Goal: Task Accomplishment & Management: Manage account settings

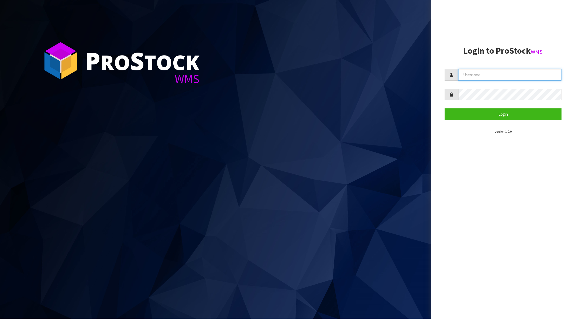
click at [478, 72] on input "text" at bounding box center [509, 75] width 103 height 12
type input "[PERSON_NAME][EMAIL_ADDRESS][DOMAIN_NAME]"
click at [444, 108] on button "Login" at bounding box center [502, 114] width 117 height 12
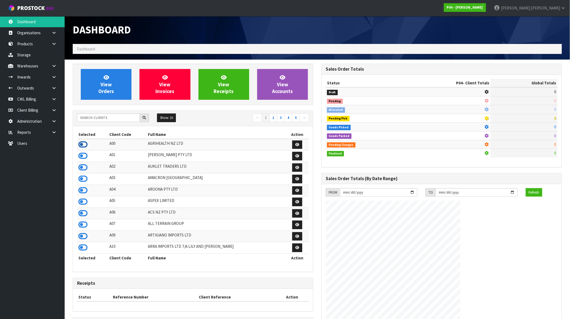
click at [84, 146] on icon at bounding box center [82, 144] width 9 height 8
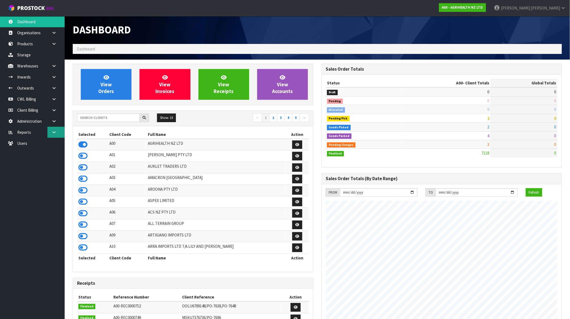
scroll to position [329, 249]
click at [58, 77] on link at bounding box center [55, 76] width 17 height 11
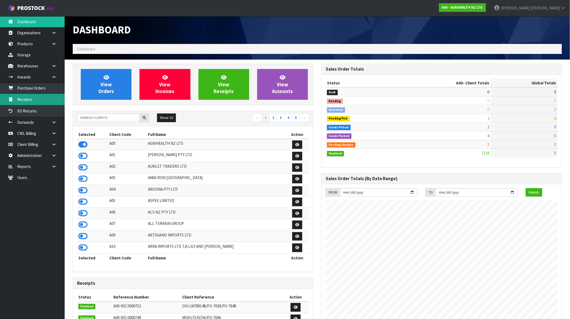
click at [30, 98] on link "Receipts" at bounding box center [32, 99] width 65 height 11
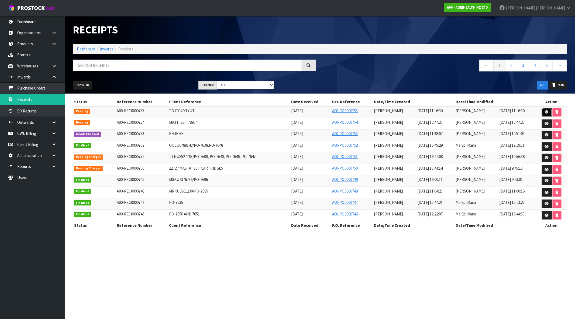
click at [548, 113] on icon at bounding box center [546, 112] width 4 height 4
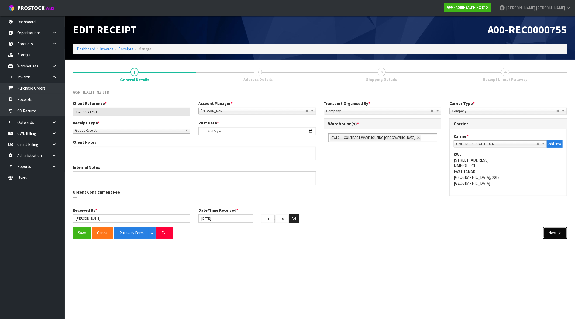
click at [556, 232] on button "Next" at bounding box center [555, 233] width 24 height 12
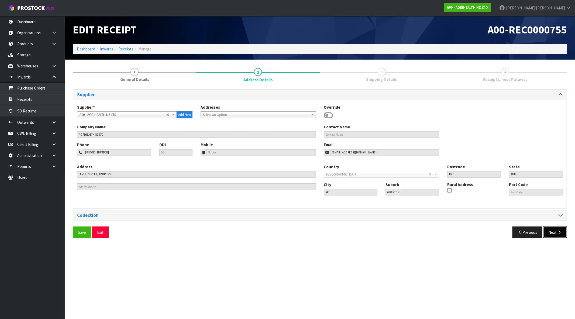
click at [560, 232] on icon "button" at bounding box center [558, 232] width 5 height 4
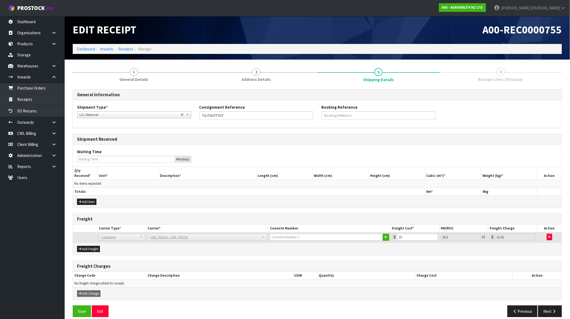
scroll to position [6, 0]
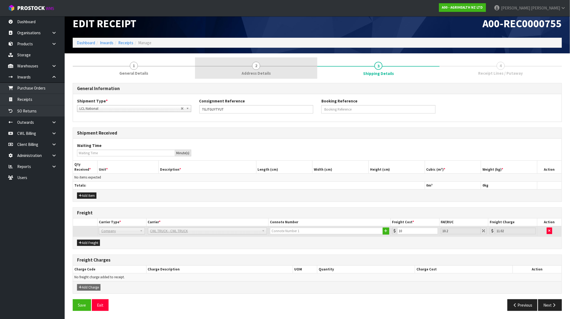
click at [253, 74] on span "Address Details" at bounding box center [256, 73] width 29 height 6
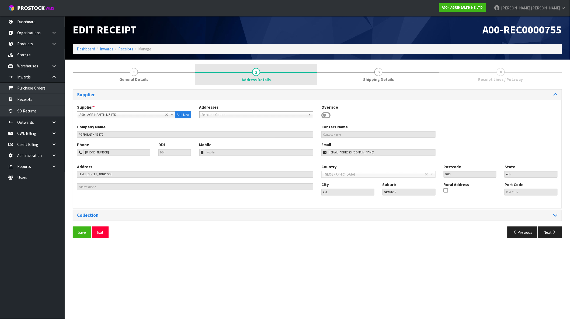
scroll to position [0, 0]
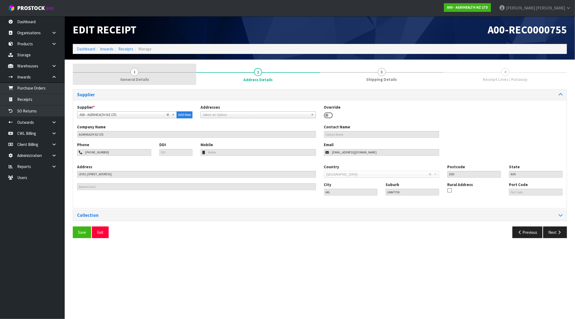
click at [141, 71] on link "1 General Details" at bounding box center [134, 74] width 123 height 21
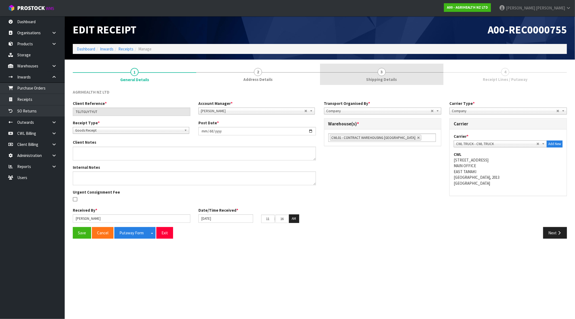
click at [380, 82] on span "Shipping Details" at bounding box center [381, 80] width 31 height 6
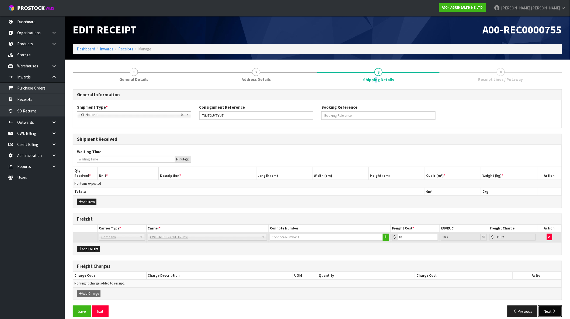
click at [555, 310] on icon "button" at bounding box center [554, 311] width 5 height 4
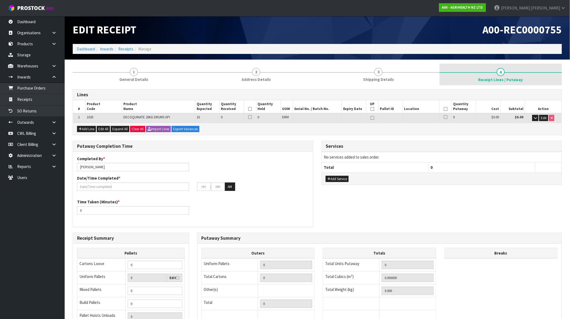
click at [502, 74] on span "4" at bounding box center [501, 72] width 8 height 8
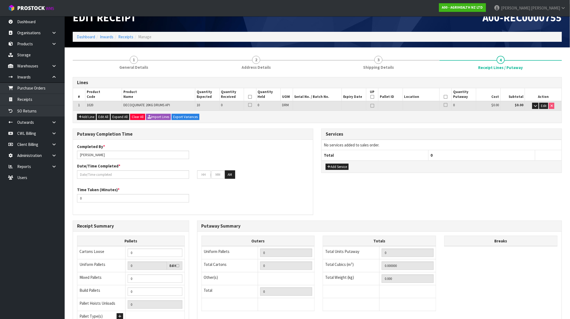
scroll to position [5, 0]
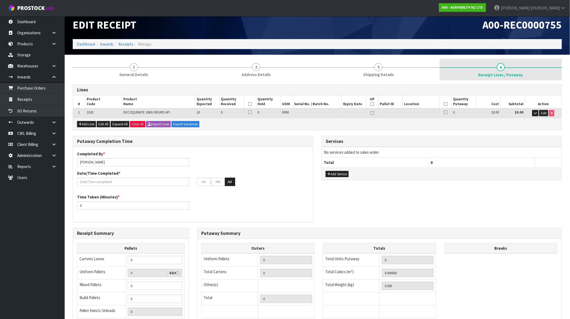
click at [496, 67] on link "4 Receipt Lines / Putaway" at bounding box center [501, 70] width 122 height 22
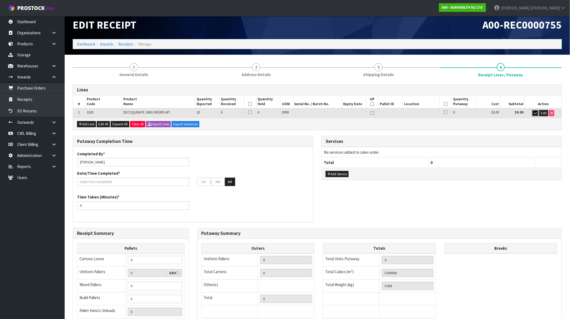
click at [534, 113] on icon "button" at bounding box center [535, 113] width 3 height 4
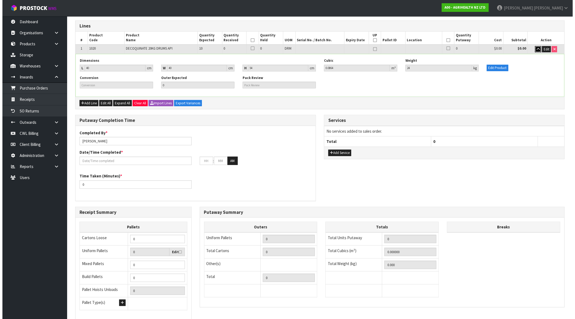
scroll to position [0, 0]
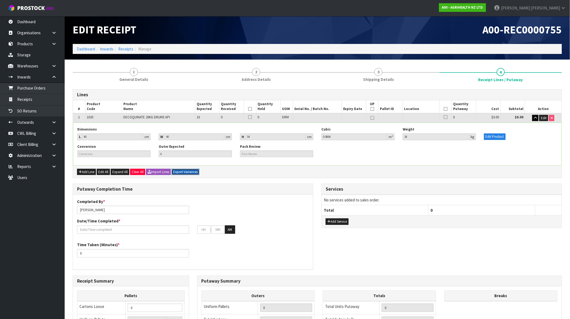
click at [190, 172] on button "Export Variances" at bounding box center [186, 172] width 28 height 6
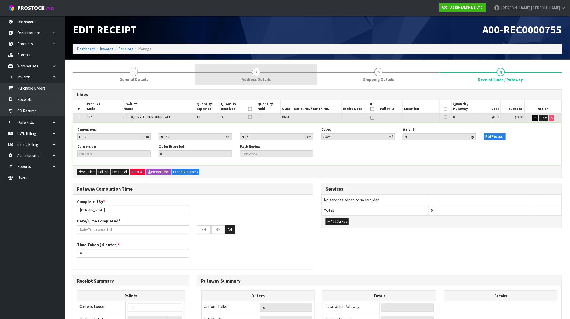
click at [281, 67] on link "2 Address Details" at bounding box center [256, 74] width 122 height 21
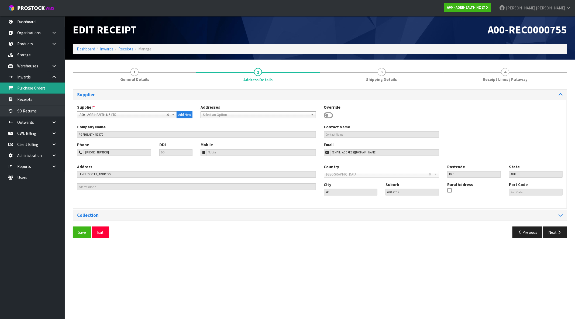
click at [33, 89] on link "Purchase Orders" at bounding box center [32, 87] width 65 height 11
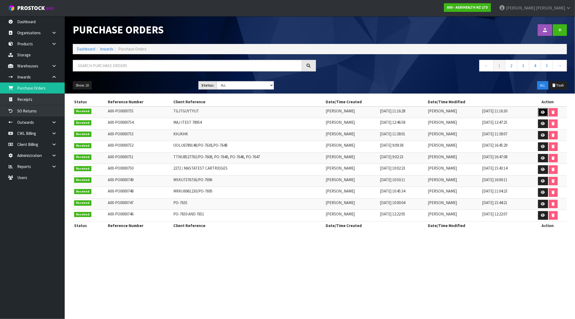
click at [544, 110] on link at bounding box center [543, 112] width 10 height 9
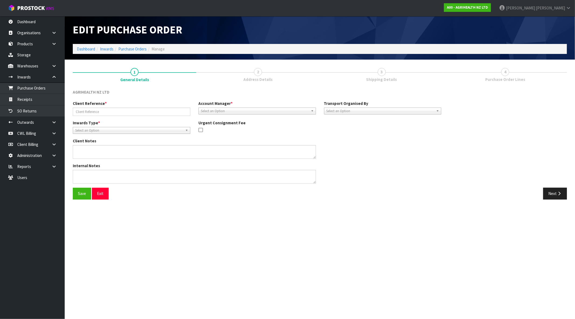
type input "TGJTGUYTYUT"
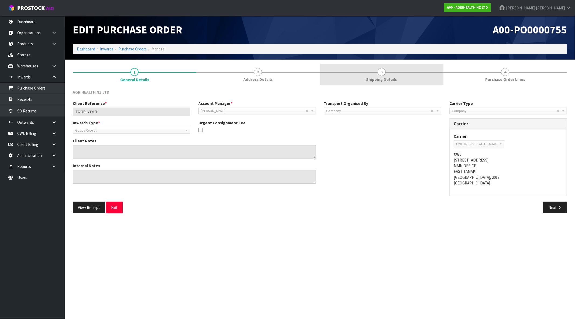
click at [391, 77] on span "Shipping Details" at bounding box center [381, 80] width 31 height 6
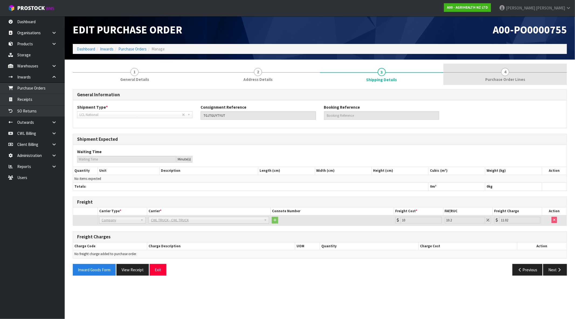
click at [500, 77] on span "Purchase Order Lines" at bounding box center [505, 80] width 40 height 6
